Goal: Task Accomplishment & Management: Manage account settings

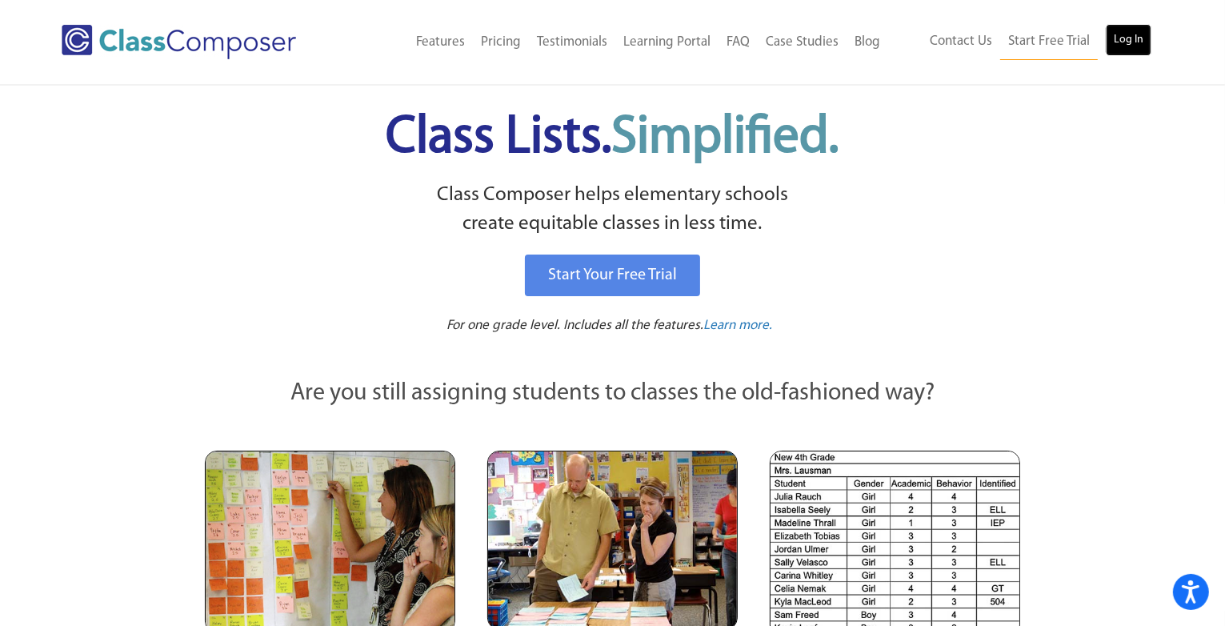
click at [1136, 32] on link "Log In" at bounding box center [1129, 40] width 46 height 32
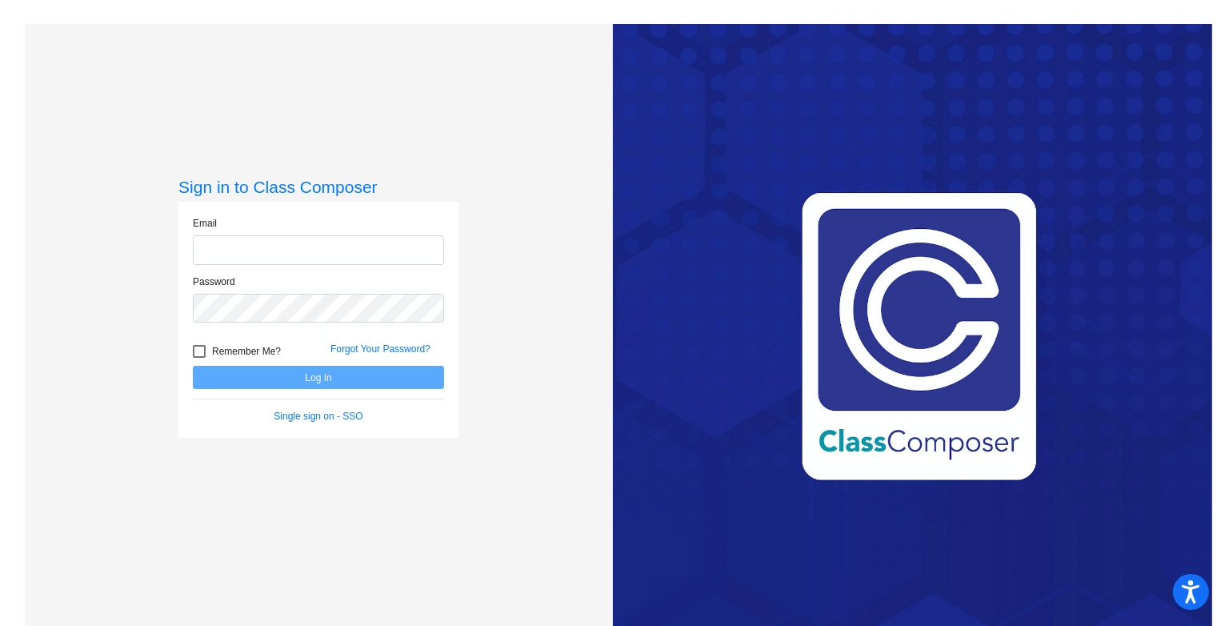
type input "emellett@mybvls.org"
click at [247, 371] on button "Log In" at bounding box center [318, 377] width 251 height 23
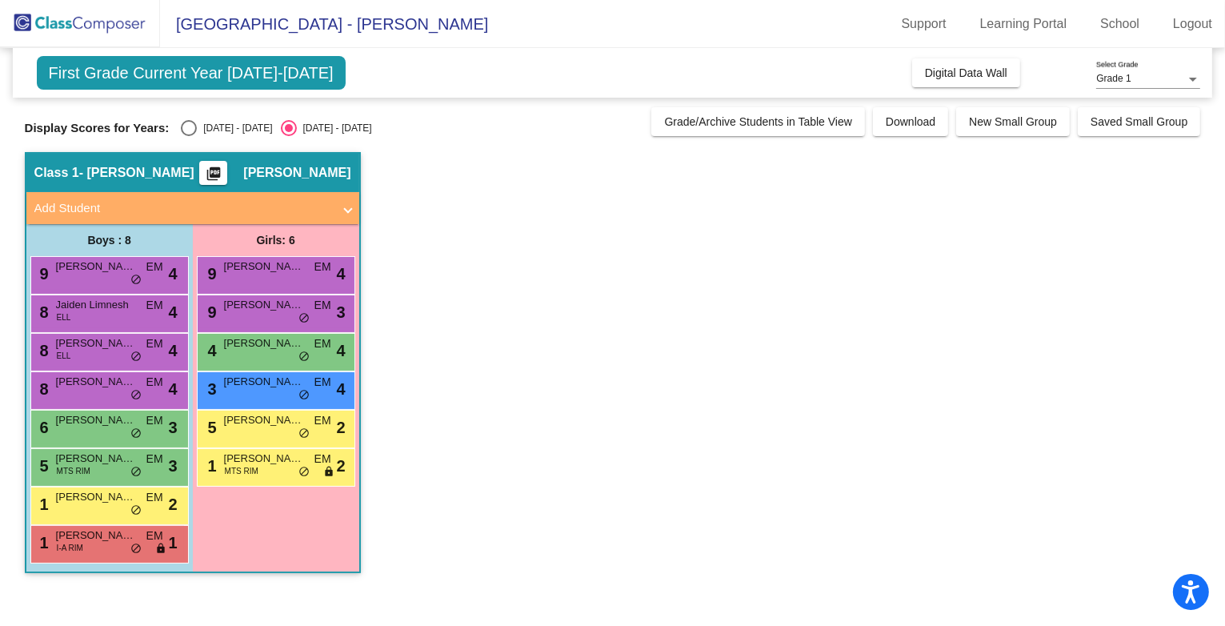
click at [1144, 76] on div "Grade 1" at bounding box center [1141, 79] width 90 height 11
click at [1144, 76] on span "Grade 1" at bounding box center [1149, 79] width 104 height 29
